Goal: Task Accomplishment & Management: Complete application form

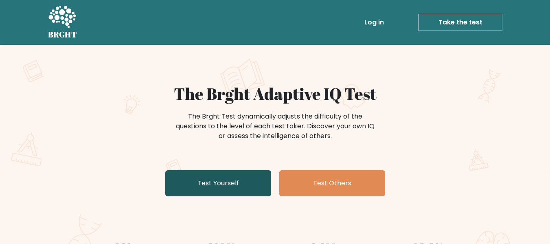
click at [262, 174] on link "Test Yourself" at bounding box center [218, 183] width 106 height 26
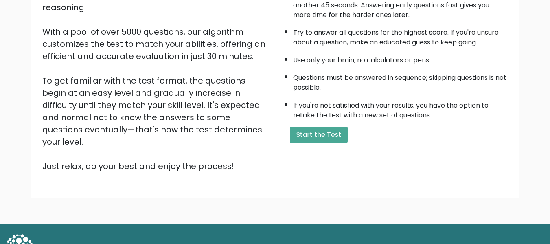
scroll to position [129, 0]
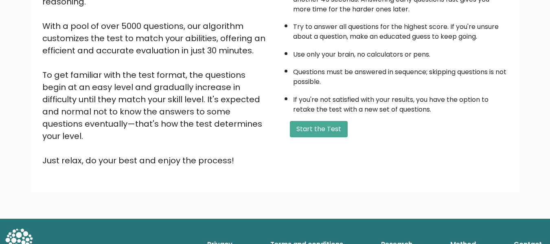
click at [289, 85] on ul "The test has 40 questions and needs to be finished in 30 minutes. You get 45 se…" at bounding box center [394, 42] width 228 height 143
click at [332, 83] on li "Questions must be answered in sequence; skipping questions is not possible." at bounding box center [400, 75] width 215 height 24
click at [319, 125] on button "Start the Test" at bounding box center [319, 129] width 58 height 16
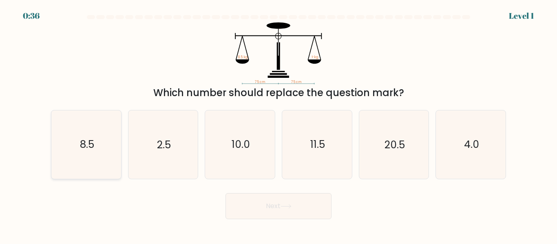
click at [90, 147] on text "8.5" at bounding box center [86, 145] width 14 height 14
click at [278, 124] on input "a. 8.5" at bounding box center [278, 123] width 0 height 2
radio input "true"
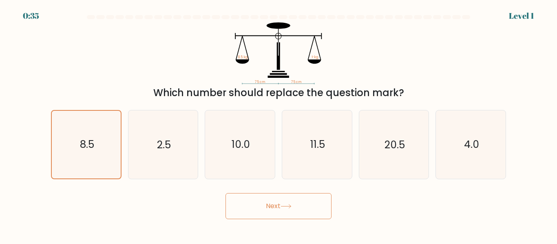
click at [249, 200] on button "Next" at bounding box center [278, 206] width 106 height 26
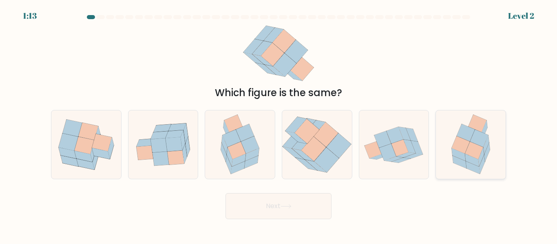
click at [476, 151] on icon at bounding box center [473, 151] width 18 height 18
click at [279, 124] on input "f." at bounding box center [278, 123] width 0 height 2
radio input "true"
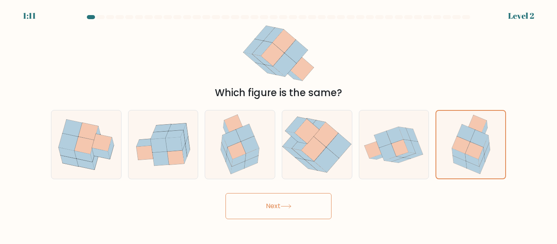
click at [272, 206] on button "Next" at bounding box center [278, 206] width 106 height 26
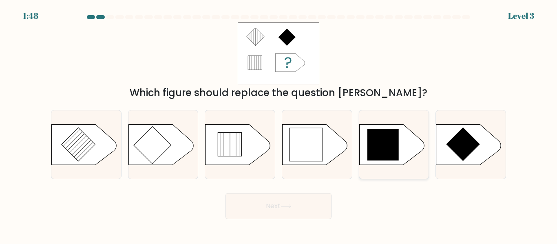
click at [368, 157] on icon at bounding box center [383, 145] width 32 height 32
click at [279, 124] on input "e." at bounding box center [278, 123] width 0 height 2
radio input "true"
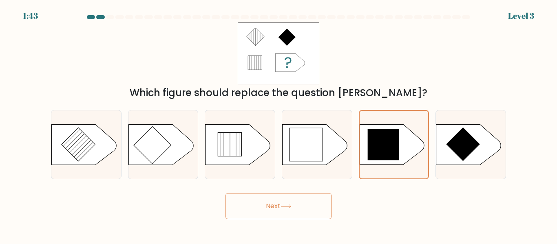
click at [274, 193] on button "Next" at bounding box center [278, 206] width 106 height 26
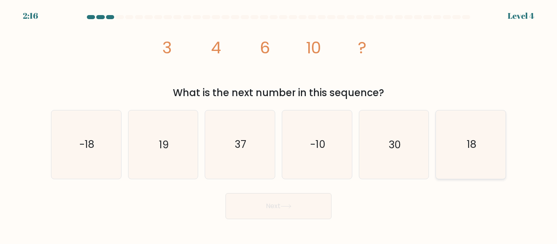
click at [462, 140] on icon "18" at bounding box center [470, 144] width 68 height 68
click at [279, 124] on input "f. 18" at bounding box center [278, 123] width 0 height 2
radio input "true"
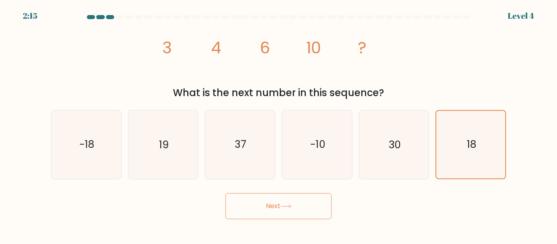
click at [304, 202] on button "Next" at bounding box center [278, 206] width 106 height 26
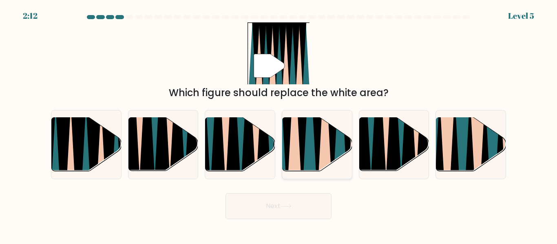
click at [294, 138] on icon at bounding box center [293, 116] width 15 height 139
click at [279, 124] on input "d." at bounding box center [278, 123] width 0 height 2
radio input "true"
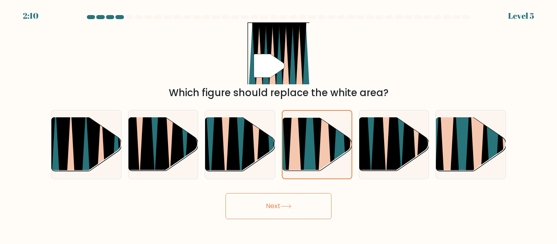
click at [262, 201] on button "Next" at bounding box center [278, 206] width 106 height 26
click at [302, 209] on button "Next" at bounding box center [278, 206] width 106 height 26
click at [268, 207] on button "Next" at bounding box center [278, 206] width 106 height 26
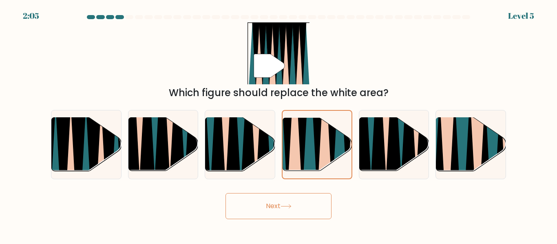
click at [268, 207] on button "Next" at bounding box center [278, 206] width 106 height 26
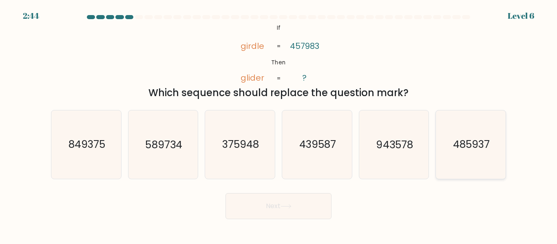
click at [466, 146] on text "485937" at bounding box center [471, 145] width 37 height 14
click at [279, 124] on input "f. 485937" at bounding box center [278, 123] width 0 height 2
radio input "true"
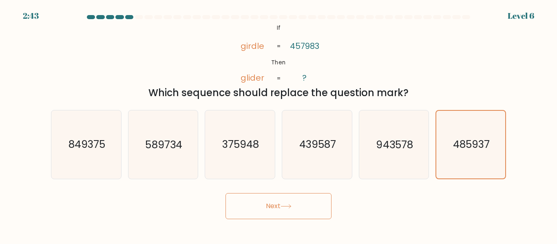
click at [308, 215] on button "Next" at bounding box center [278, 206] width 106 height 26
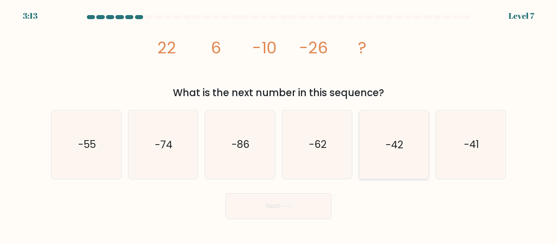
click at [401, 143] on text "-42" at bounding box center [394, 145] width 18 height 14
click at [279, 124] on input "e. -42" at bounding box center [278, 123] width 0 height 2
radio input "true"
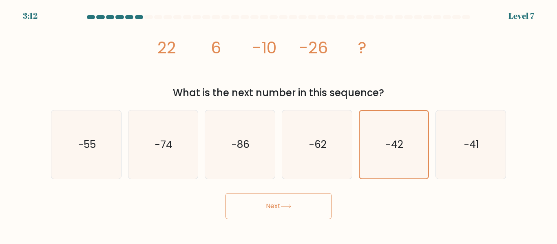
click at [306, 209] on button "Next" at bounding box center [278, 206] width 106 height 26
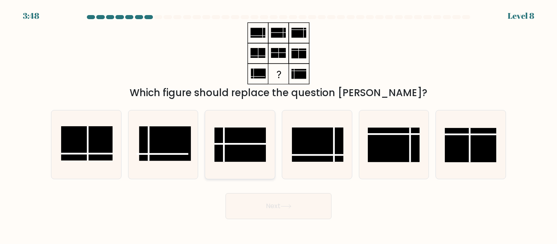
click at [249, 156] on rect at bounding box center [239, 145] width 51 height 34
click at [278, 124] on input "c." at bounding box center [278, 123] width 0 height 2
radio input "true"
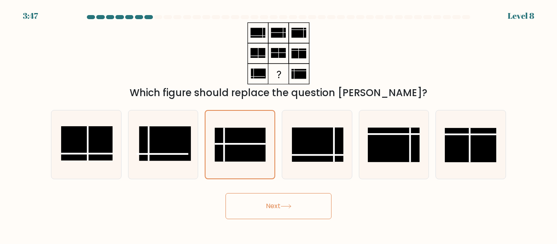
click at [260, 200] on button "Next" at bounding box center [278, 206] width 106 height 26
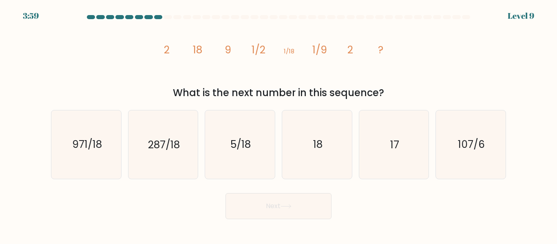
click at [209, 54] on icon "image/svg+xml 2 18 9 1/2 1/18 1/9 2 ?" at bounding box center [278, 53] width 244 height 62
click at [321, 136] on icon "18" at bounding box center [317, 144] width 68 height 68
click at [279, 124] on input "d. 18" at bounding box center [278, 123] width 0 height 2
radio input "true"
click at [288, 203] on button "Next" at bounding box center [278, 206] width 106 height 26
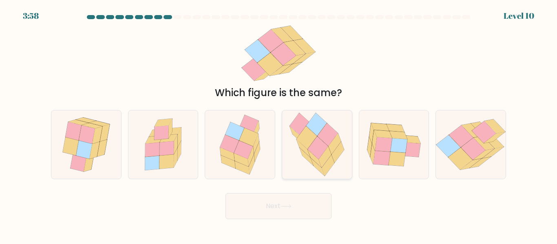
click at [320, 146] on icon at bounding box center [318, 147] width 20 height 23
click at [279, 124] on input "d." at bounding box center [278, 123] width 0 height 2
radio input "true"
click at [303, 203] on button "Next" at bounding box center [278, 206] width 106 height 26
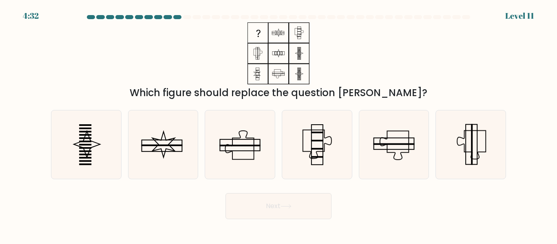
click at [335, 55] on div "Which figure should replace the question mark?" at bounding box center [278, 61] width 464 height 78
click at [341, 31] on div "Which figure should replace the question mark?" at bounding box center [278, 61] width 464 height 78
click at [256, 155] on icon at bounding box center [240, 144] width 68 height 68
click at [278, 124] on input "c." at bounding box center [278, 123] width 0 height 2
radio input "true"
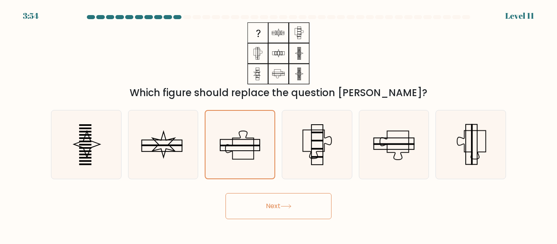
click at [279, 205] on button "Next" at bounding box center [278, 206] width 106 height 26
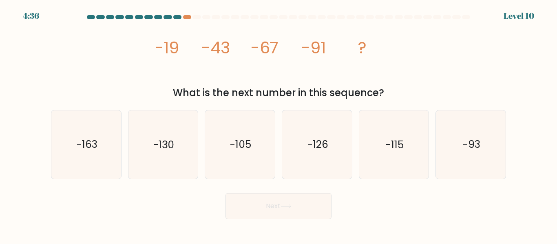
click at [192, 70] on icon "image/svg+xml -19 -43 -67 -91 ?" at bounding box center [278, 53] width 244 height 62
click at [397, 146] on text "-115" at bounding box center [394, 145] width 18 height 14
click at [279, 124] on input "e. -115" at bounding box center [278, 123] width 0 height 2
radio input "true"
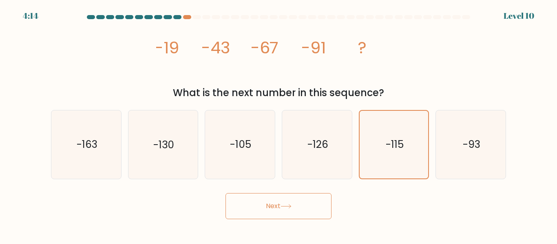
click at [316, 207] on button "Next" at bounding box center [278, 206] width 106 height 26
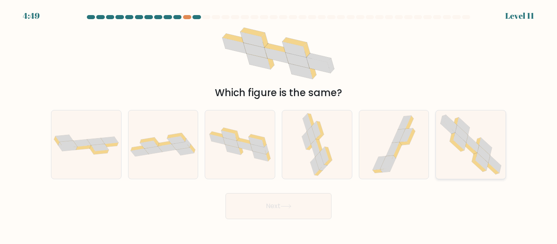
drag, startPoint x: 487, startPoint y: 156, endPoint x: 489, endPoint y: 150, distance: 6.4
click at [488, 152] on icon at bounding box center [470, 144] width 69 height 68
click at [279, 124] on input "f." at bounding box center [278, 123] width 0 height 2
radio input "true"
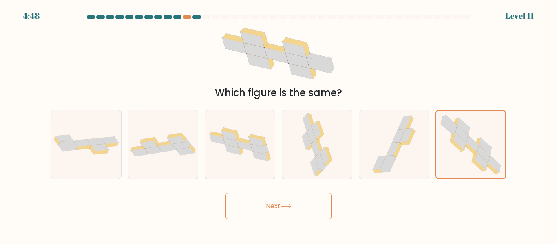
click at [283, 211] on button "Next" at bounding box center [278, 206] width 106 height 26
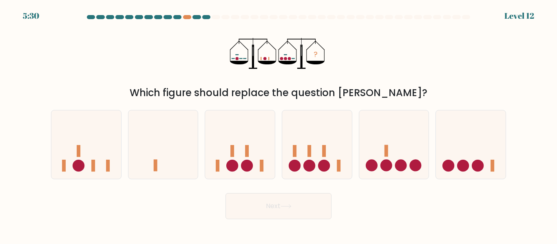
click at [291, 92] on div "Which figure should replace the question mark?" at bounding box center [278, 93] width 445 height 15
click at [234, 169] on circle at bounding box center [232, 166] width 12 height 12
click at [278, 124] on input "c." at bounding box center [278, 123] width 0 height 2
radio input "true"
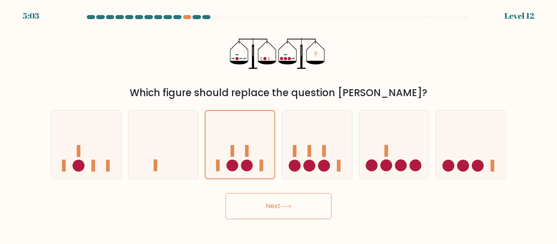
click at [319, 214] on button "Next" at bounding box center [278, 206] width 106 height 26
click at [277, 210] on button "Next" at bounding box center [278, 206] width 106 height 26
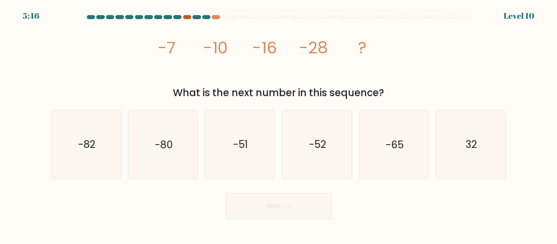
click at [185, 18] on div at bounding box center [187, 17] width 8 height 4
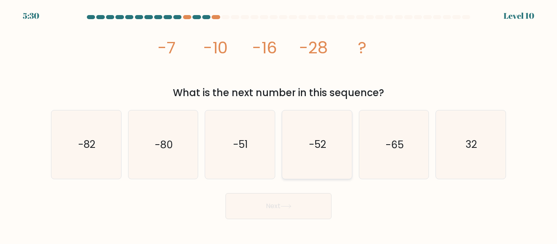
click at [327, 143] on icon "-52" at bounding box center [317, 144] width 68 height 68
click at [279, 124] on input "d. -52" at bounding box center [278, 123] width 0 height 2
radio input "true"
click at [295, 210] on button "Next" at bounding box center [278, 206] width 106 height 26
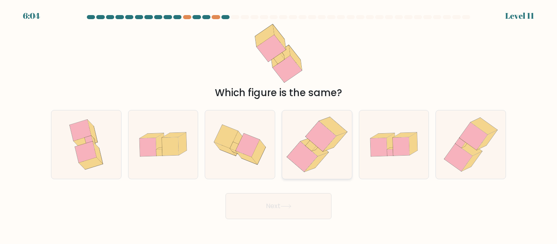
click at [312, 144] on icon at bounding box center [310, 146] width 11 height 11
click at [279, 124] on input "d." at bounding box center [278, 123] width 0 height 2
radio input "true"
click at [270, 210] on button "Next" at bounding box center [278, 206] width 106 height 26
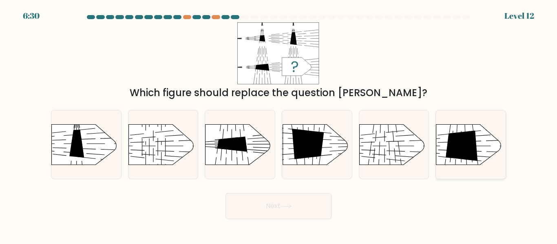
click at [460, 158] on icon at bounding box center [462, 145] width 32 height 31
click at [279, 124] on input "f." at bounding box center [278, 123] width 0 height 2
radio input "true"
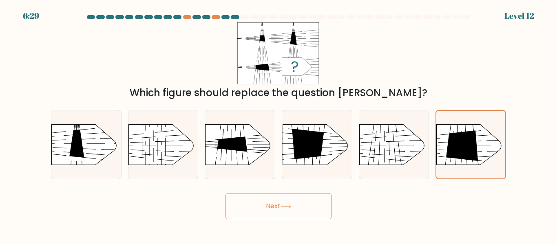
click at [271, 206] on button "Next" at bounding box center [278, 206] width 106 height 26
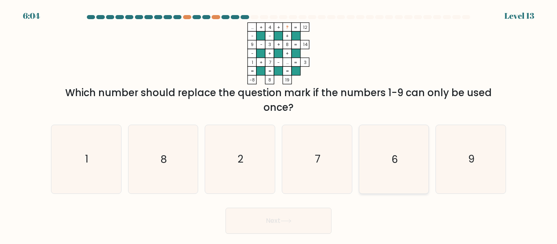
click at [387, 160] on icon "6" at bounding box center [393, 159] width 68 height 68
click at [279, 124] on input "e. 6" at bounding box center [278, 123] width 0 height 2
radio input "true"
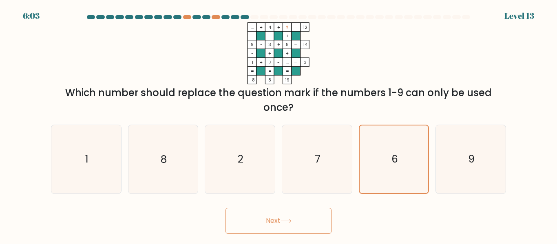
click at [282, 224] on button "Next" at bounding box center [278, 221] width 106 height 26
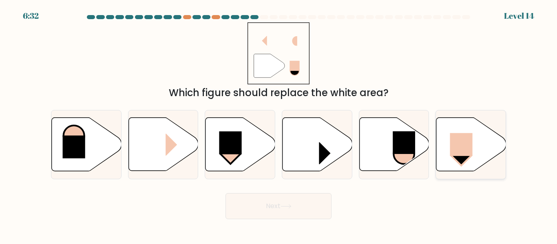
click at [474, 146] on icon at bounding box center [471, 144] width 70 height 53
click at [279, 124] on input "f." at bounding box center [278, 123] width 0 height 2
radio input "true"
click at [294, 206] on button "Next" at bounding box center [278, 206] width 106 height 26
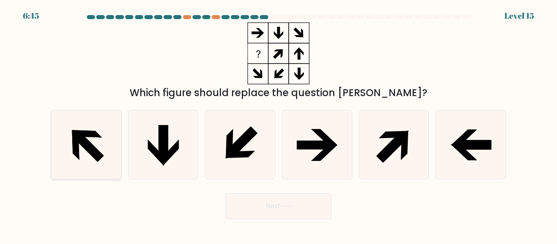
drag, startPoint x: 375, startPoint y: 33, endPoint x: 73, endPoint y: 158, distance: 327.1
click at [73, 158] on icon at bounding box center [86, 144] width 68 height 68
click at [278, 124] on input "a." at bounding box center [278, 123] width 0 height 2
radio input "true"
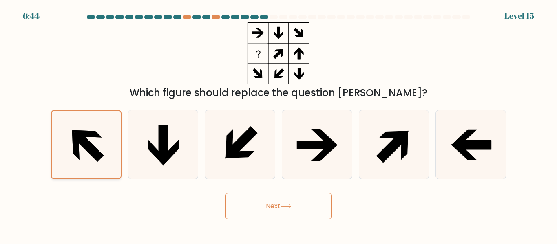
click at [83, 148] on icon at bounding box center [86, 144] width 67 height 67
click at [278, 124] on input "a." at bounding box center [278, 123] width 0 height 2
click at [282, 215] on button "Next" at bounding box center [278, 206] width 106 height 26
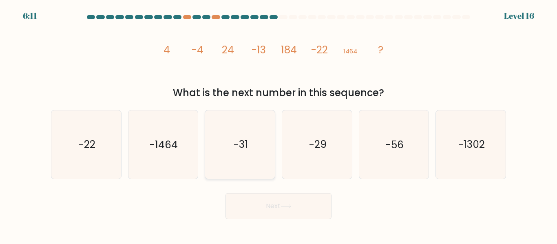
click at [238, 139] on text "-31" at bounding box center [240, 145] width 14 height 14
click at [278, 124] on input "c. -31" at bounding box center [278, 123] width 0 height 2
radio input "true"
click at [266, 205] on button "Next" at bounding box center [278, 206] width 106 height 26
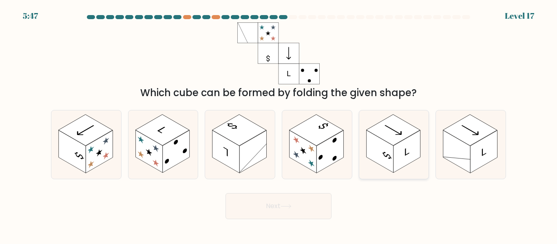
click at [413, 129] on rect at bounding box center [393, 129] width 54 height 31
click at [279, 124] on input "e." at bounding box center [278, 123] width 0 height 2
radio input "true"
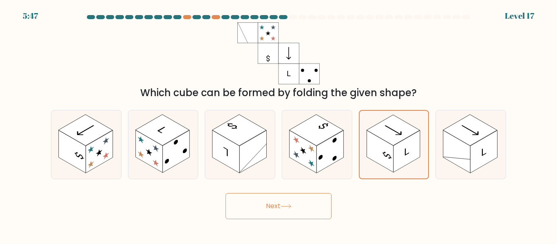
click at [273, 216] on button "Next" at bounding box center [278, 206] width 106 height 26
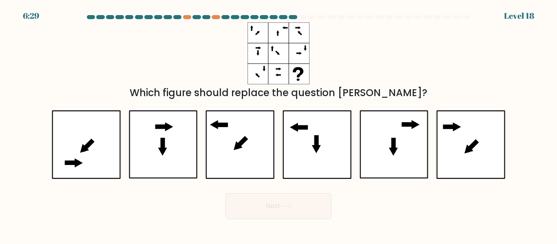
click at [350, 35] on div "Which figure should replace the question mark?" at bounding box center [278, 61] width 464 height 78
click at [151, 150] on icon at bounding box center [163, 144] width 68 height 68
click at [278, 124] on input "b." at bounding box center [278, 123] width 0 height 2
radio input "true"
click at [112, 172] on icon at bounding box center [86, 144] width 68 height 68
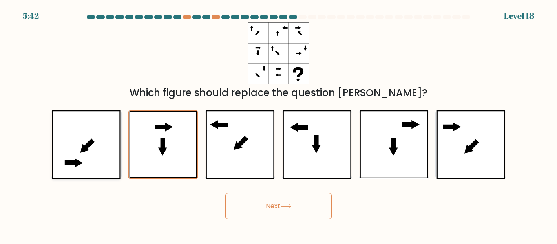
click at [278, 124] on input "a." at bounding box center [278, 123] width 0 height 2
radio input "true"
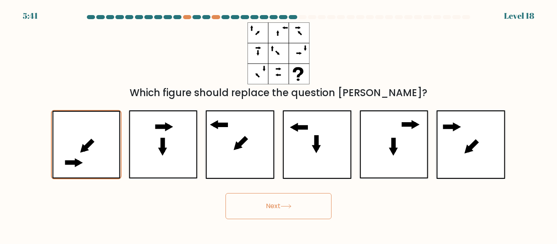
click at [264, 211] on button "Next" at bounding box center [278, 206] width 106 height 26
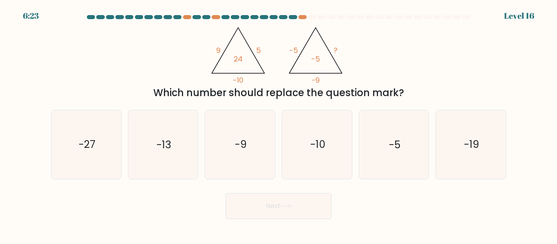
click at [251, 82] on icon "@import url('https://fonts.googleapis.com/css?family=Abril+Fatface:400,100,100i…" at bounding box center [278, 53] width 143 height 62
click at [442, 46] on div "@import url('https://fonts.googleapis.com/css?family=Abril+Fatface:400,100,100i…" at bounding box center [278, 61] width 464 height 78
click at [491, 132] on icon "-19" at bounding box center [470, 144] width 68 height 68
click at [279, 124] on input "f. -19" at bounding box center [278, 123] width 0 height 2
radio input "true"
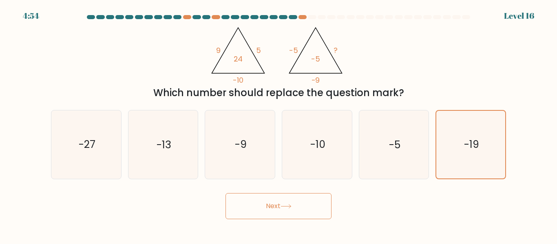
click at [283, 199] on button "Next" at bounding box center [278, 206] width 106 height 26
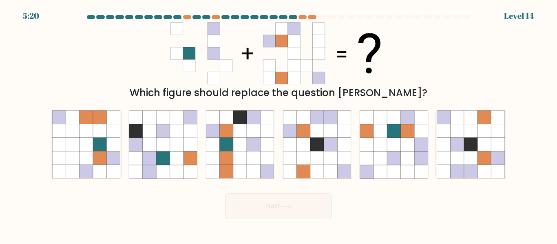
click at [386, 48] on icon at bounding box center [278, 53] width 216 height 62
click at [417, 46] on div "Which figure should replace the question mark?" at bounding box center [278, 61] width 464 height 78
drag, startPoint x: 322, startPoint y: 139, endPoint x: 355, endPoint y: 64, distance: 81.4
click at [355, 64] on icon at bounding box center [278, 53] width 216 height 62
click at [315, 134] on icon at bounding box center [316, 130] width 13 height 13
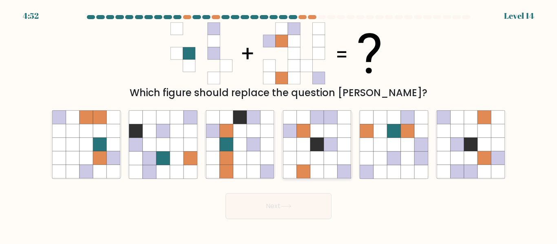
click at [279, 124] on input "d." at bounding box center [278, 123] width 0 height 2
radio input "true"
click at [218, 131] on icon at bounding box center [212, 130] width 13 height 13
click at [278, 124] on input "c." at bounding box center [278, 123] width 0 height 2
radio input "true"
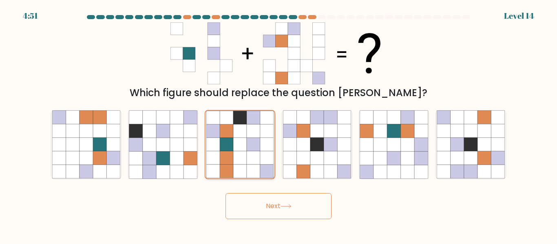
click at [275, 133] on div at bounding box center [240, 144] width 70 height 69
click at [278, 124] on input "c." at bounding box center [278, 123] width 0 height 2
click at [288, 132] on icon at bounding box center [289, 130] width 13 height 13
click at [279, 124] on input "d." at bounding box center [278, 123] width 0 height 2
radio input "true"
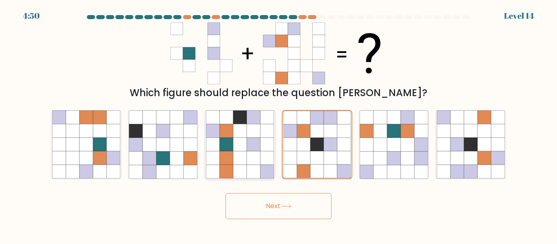
click at [251, 133] on icon at bounding box center [252, 130] width 13 height 13
click at [278, 124] on input "c." at bounding box center [278, 123] width 0 height 2
radio input "true"
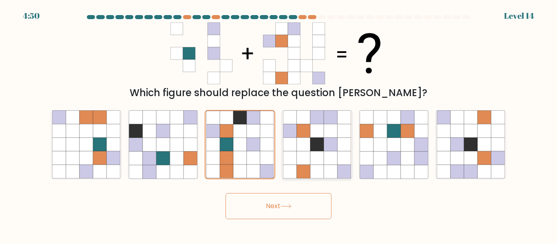
click at [295, 140] on icon at bounding box center [289, 144] width 13 height 13
click at [279, 124] on input "d." at bounding box center [278, 123] width 0 height 2
radio input "true"
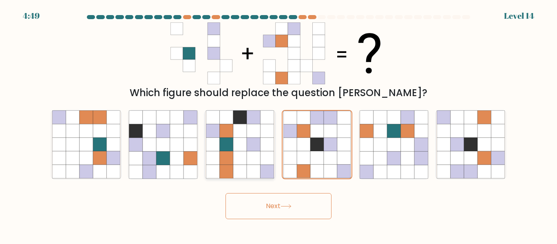
click at [264, 140] on icon at bounding box center [266, 144] width 13 height 13
click at [278, 124] on input "c." at bounding box center [278, 123] width 0 height 2
radio input "true"
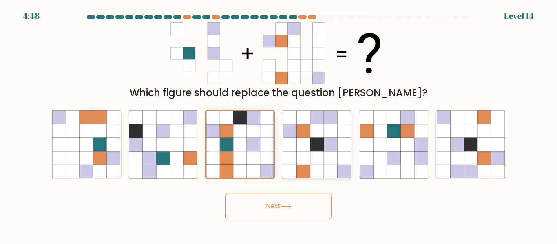
click at [297, 139] on icon at bounding box center [302, 144] width 13 height 13
click at [279, 124] on input "d." at bounding box center [278, 123] width 0 height 2
radio input "true"
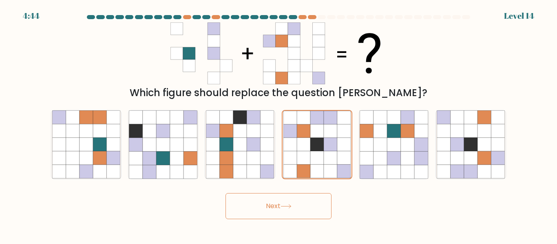
click at [287, 203] on button "Next" at bounding box center [278, 206] width 106 height 26
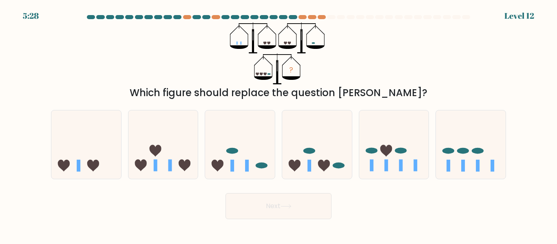
click at [265, 62] on icon "?" at bounding box center [278, 53] width 97 height 62
click at [290, 144] on icon at bounding box center [317, 144] width 70 height 57
click at [279, 124] on input "d." at bounding box center [278, 123] width 0 height 2
radio input "true"
click at [274, 205] on button "Next" at bounding box center [278, 206] width 106 height 26
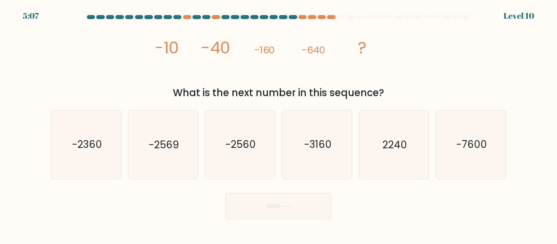
click at [181, 56] on icon "image/svg+xml -10 -40 -160 -640 ?" at bounding box center [278, 53] width 244 height 62
drag, startPoint x: 443, startPoint y: 72, endPoint x: 427, endPoint y: 70, distance: 16.4
click at [443, 71] on div "image/svg+xml -10 -40 -160 -640 ? What is the next number in this sequence?" at bounding box center [278, 61] width 464 height 78
click at [452, 128] on icon "-7600" at bounding box center [470, 144] width 68 height 68
click at [279, 124] on input "f. -7600" at bounding box center [278, 123] width 0 height 2
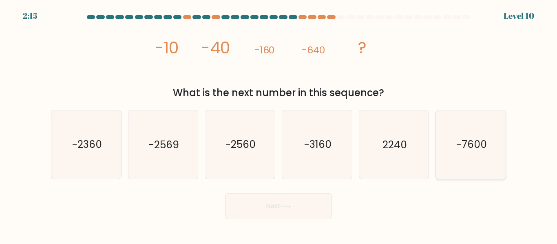
radio input "true"
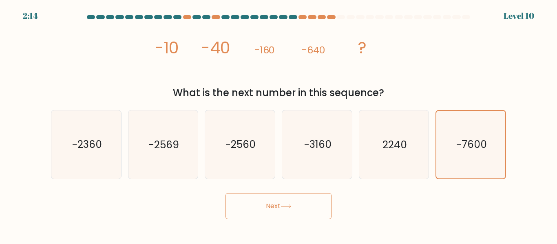
click at [300, 203] on button "Next" at bounding box center [278, 206] width 106 height 26
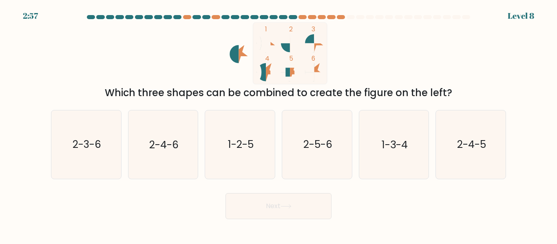
click at [337, 95] on div "Which three shapes can be combined to create the figure on the left?" at bounding box center [278, 93] width 445 height 15
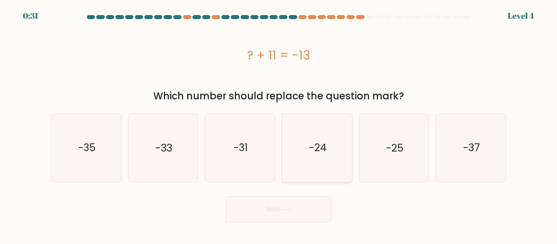
click at [324, 144] on text "-24" at bounding box center [317, 148] width 18 height 14
click at [279, 124] on input "d. -24" at bounding box center [278, 123] width 0 height 2
radio input "true"
click at [283, 209] on icon at bounding box center [285, 209] width 11 height 4
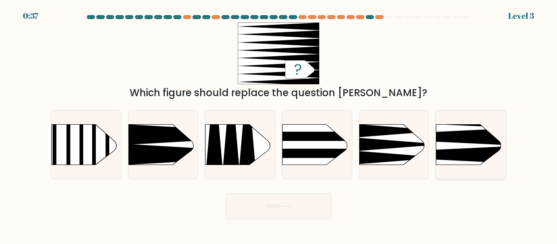
click at [472, 139] on icon at bounding box center [420, 136] width 181 height 17
click at [279, 124] on input "f." at bounding box center [278, 123] width 0 height 2
radio input "true"
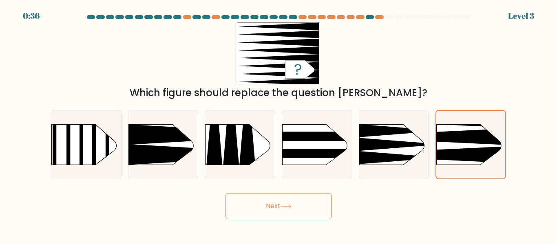
click at [284, 211] on button "Next" at bounding box center [278, 206] width 106 height 26
click at [282, 214] on button "Next" at bounding box center [278, 206] width 106 height 26
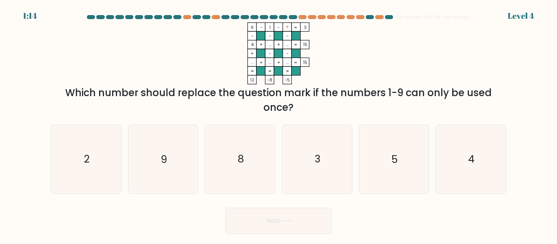
click at [350, 42] on icon "9 - 1 - ? 3 - - - 4 + ... + ... 15 + - - ... + ... + ... = 15 = = = = 12 -8 -5 =" at bounding box center [278, 53] width 244 height 62
click at [282, 89] on div "Which number should replace the question mark if the numbers 1-9 can only be us…" at bounding box center [278, 100] width 445 height 29
click at [395, 157] on text "5" at bounding box center [394, 159] width 6 height 14
click at [279, 124] on input "e. 5" at bounding box center [278, 123] width 0 height 2
radio input "true"
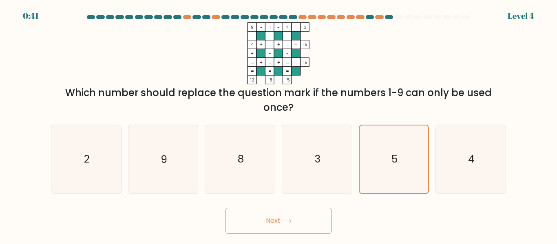
click at [297, 217] on button "Next" at bounding box center [278, 221] width 106 height 26
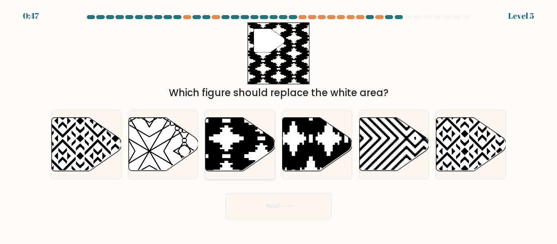
click at [247, 133] on icon at bounding box center [261, 173] width 140 height 140
click at [278, 124] on input "c." at bounding box center [278, 123] width 0 height 2
radio input "true"
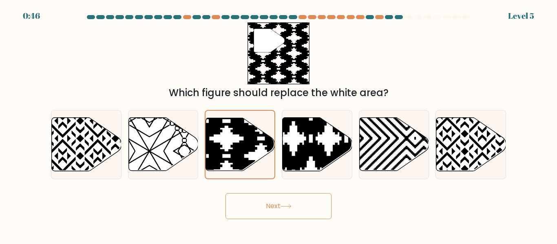
click at [283, 207] on icon at bounding box center [285, 206] width 11 height 4
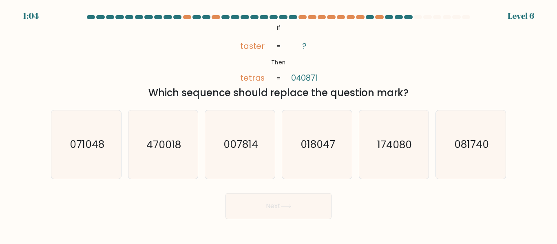
click at [160, 65] on div "@import url('https://fonts.googleapis.com/css?family=Abril+Fatface:400,100,100i…" at bounding box center [278, 61] width 464 height 78
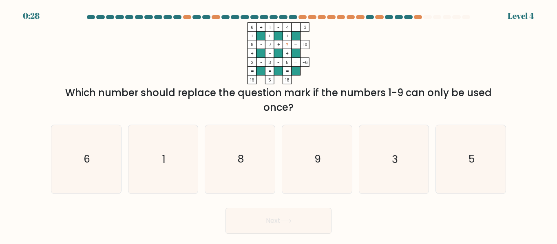
click at [358, 54] on icon "6 + 1 - 4 3 + + + 8 - 7 + ? 10 + - + 2 - 3 - 5 = -6 = = = = 16 5 18 =" at bounding box center [278, 53] width 244 height 62
